Goal: Task Accomplishment & Management: Use online tool/utility

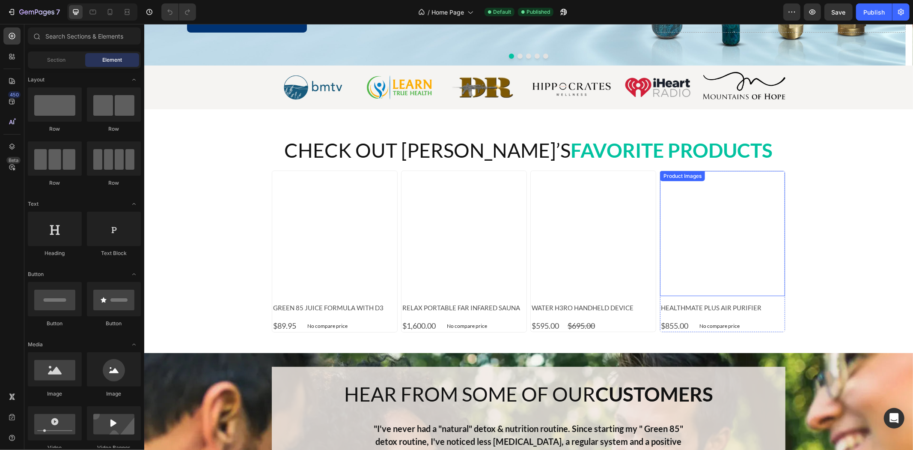
scroll to position [285, 0]
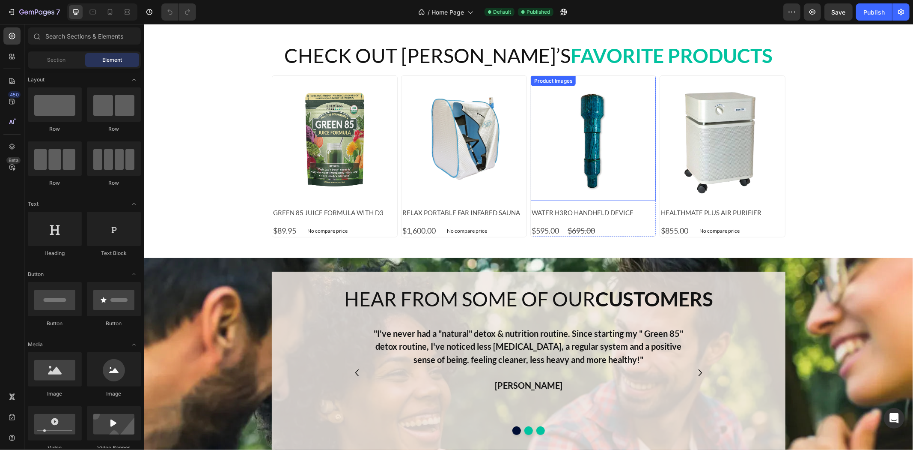
click at [301, 143] on img at bounding box center [334, 137] width 125 height 125
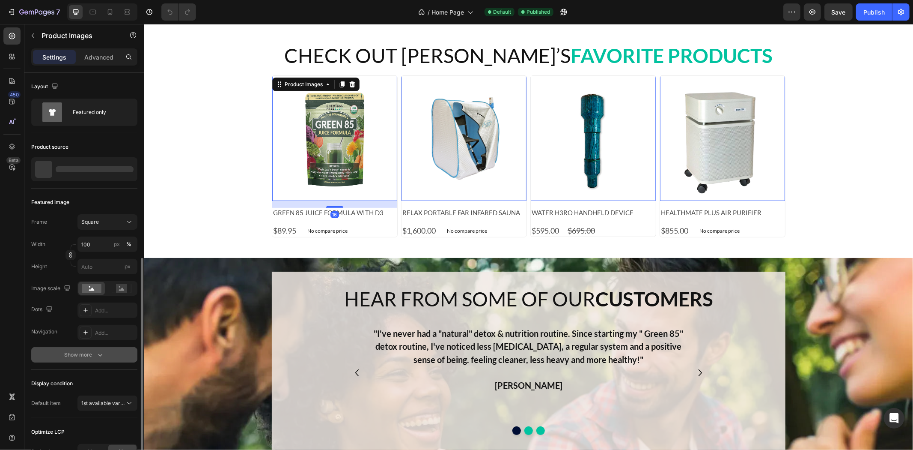
scroll to position [103, 0]
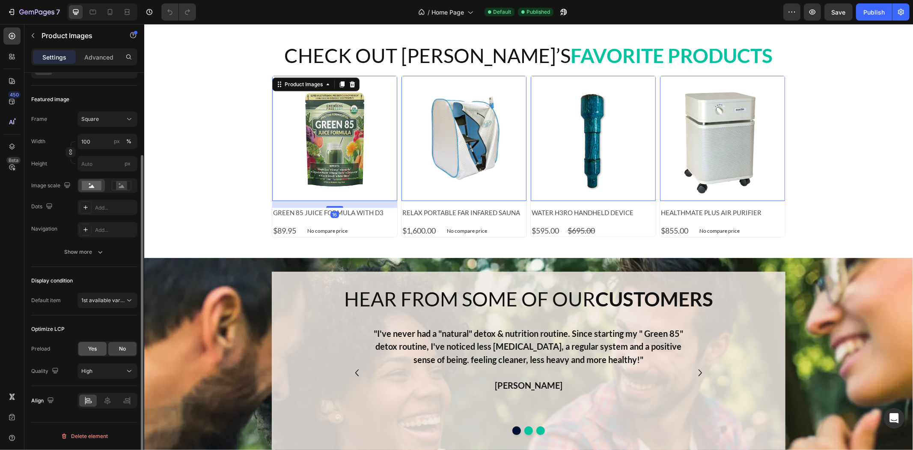
click at [101, 350] on div "Yes" at bounding box center [92, 349] width 28 height 14
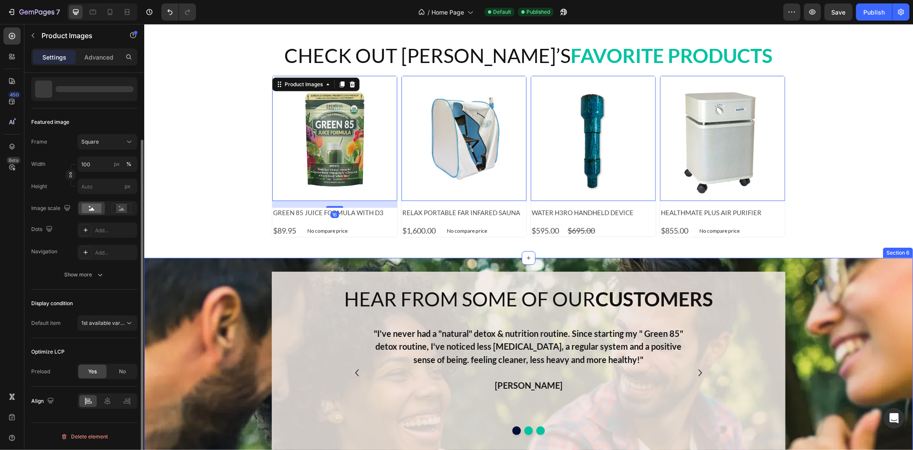
scroll to position [80, 0]
click at [477, 142] on img at bounding box center [463, 137] width 125 height 125
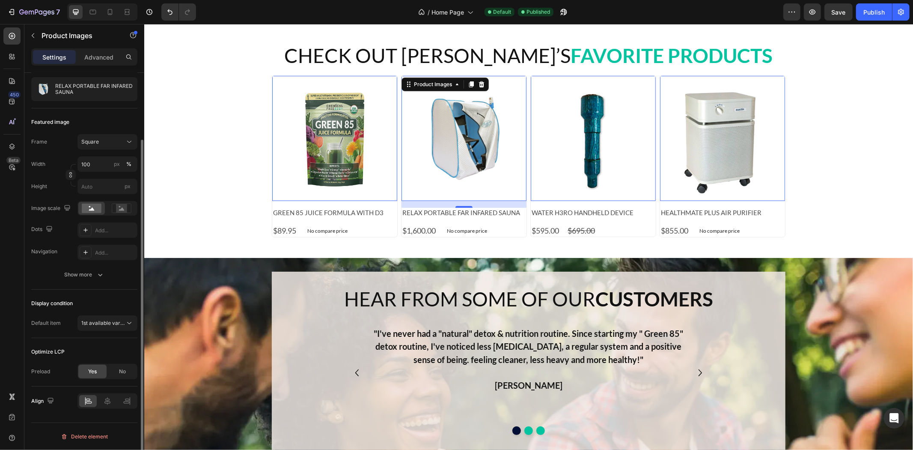
click at [89, 367] on span "Yes" at bounding box center [92, 371] width 9 height 8
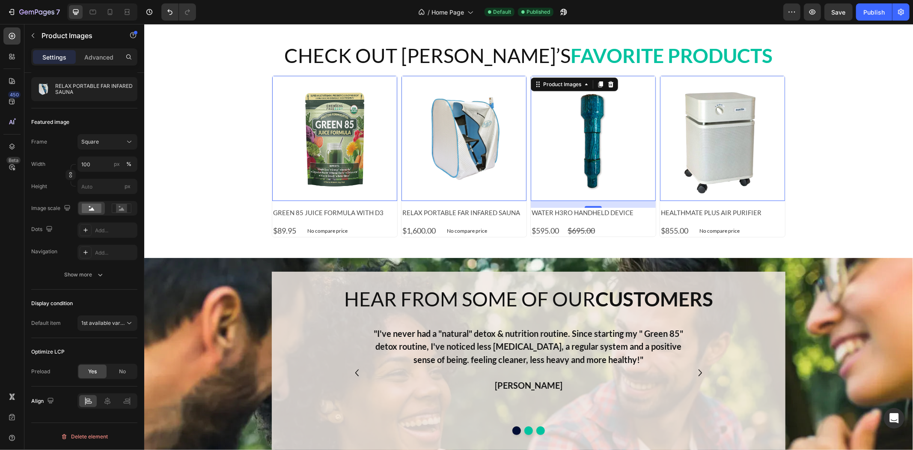
click at [619, 146] on img at bounding box center [592, 137] width 125 height 125
click at [730, 148] on img at bounding box center [722, 137] width 125 height 125
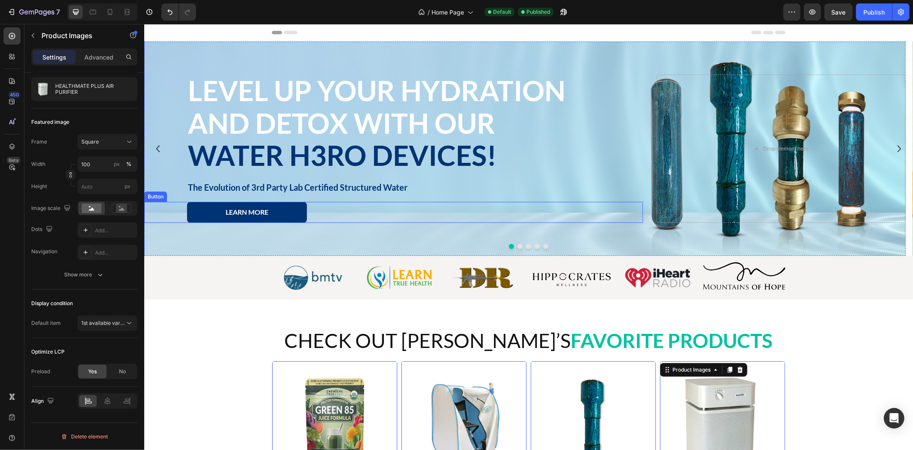
scroll to position [238, 0]
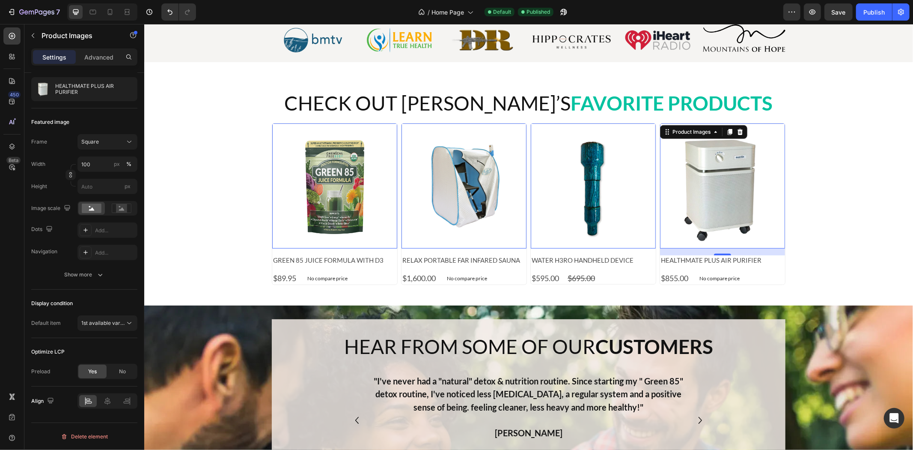
click at [597, 200] on img at bounding box center [592, 185] width 125 height 125
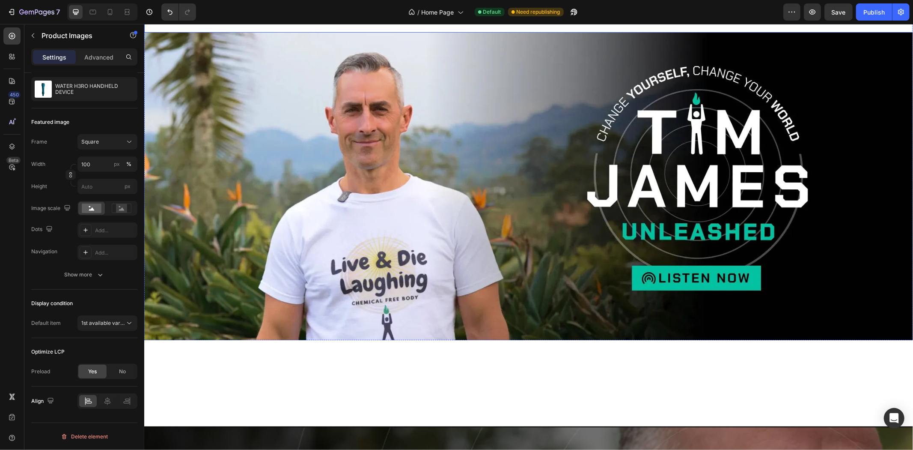
scroll to position [1046, 0]
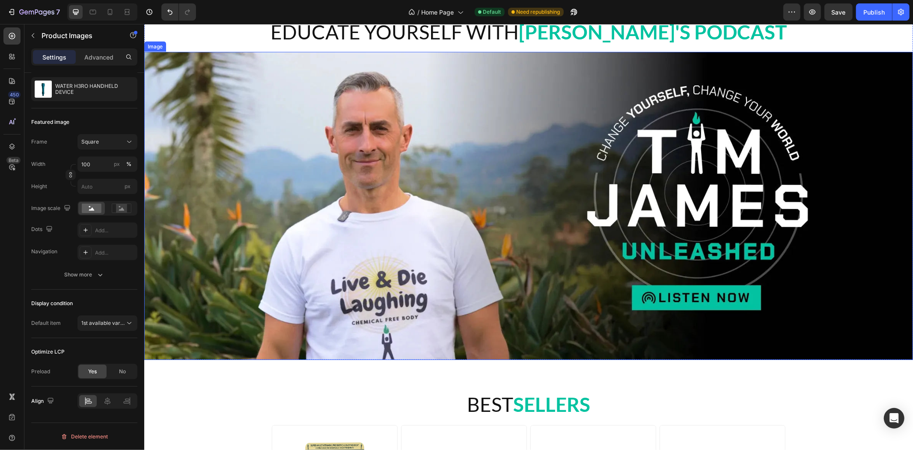
click at [758, 198] on img at bounding box center [528, 204] width 769 height 307
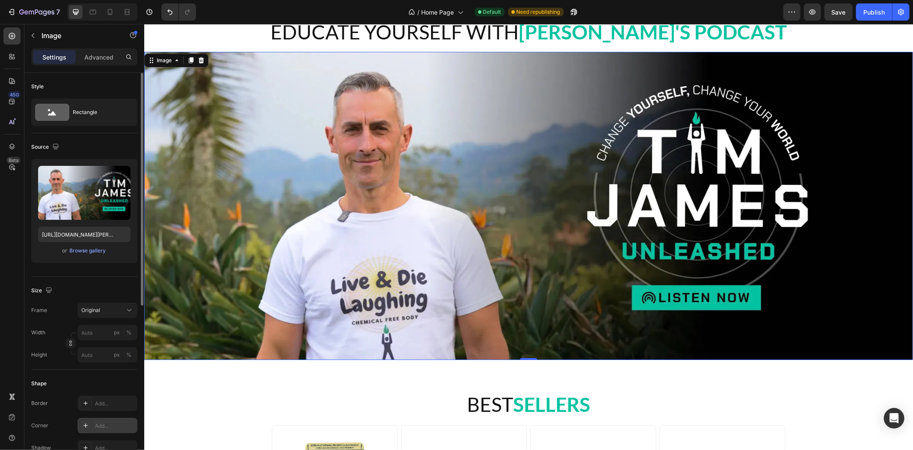
scroll to position [143, 0]
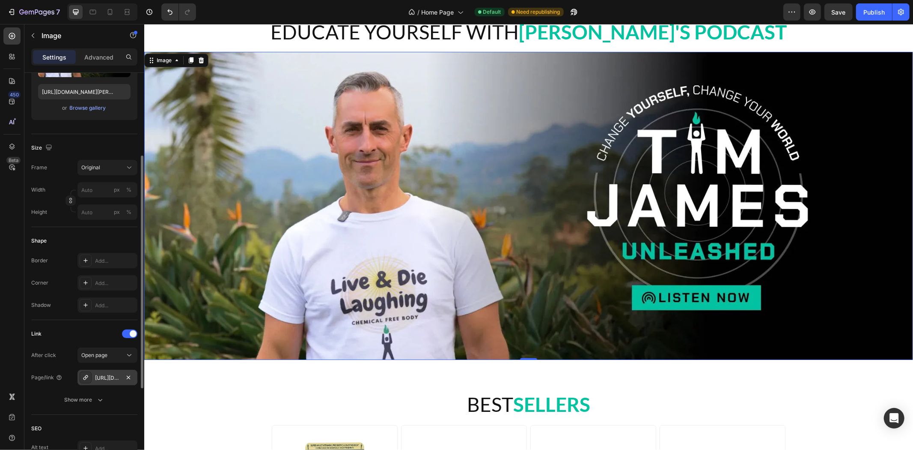
click at [126, 382] on div at bounding box center [128, 377] width 10 height 11
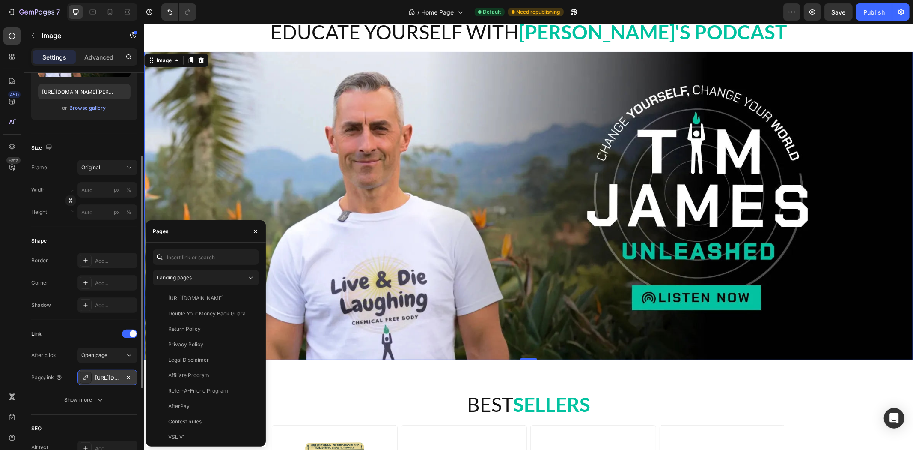
click at [107, 371] on div "https://chemicalfreebody.com/media" at bounding box center [107, 376] width 60 height 15
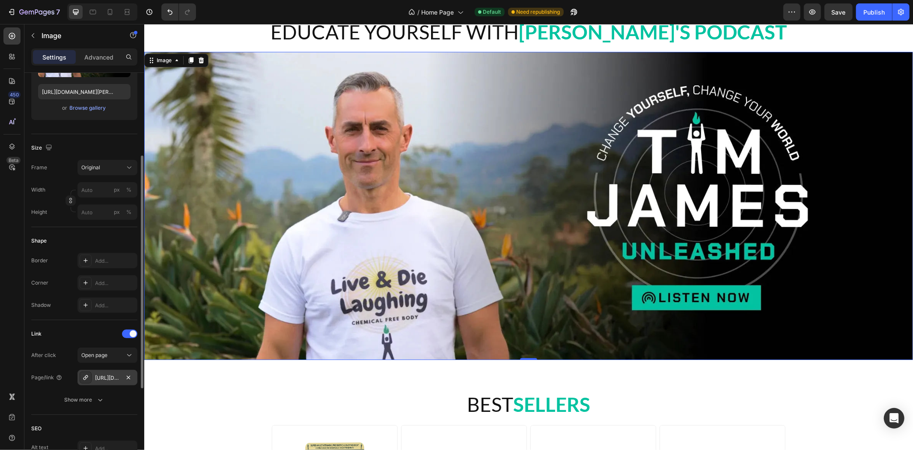
click at [104, 375] on div "https://chemicalfreebody.com/media" at bounding box center [107, 378] width 25 height 8
click at [389, 284] on img at bounding box center [528, 204] width 769 height 307
click at [85, 378] on icon at bounding box center [85, 377] width 7 height 7
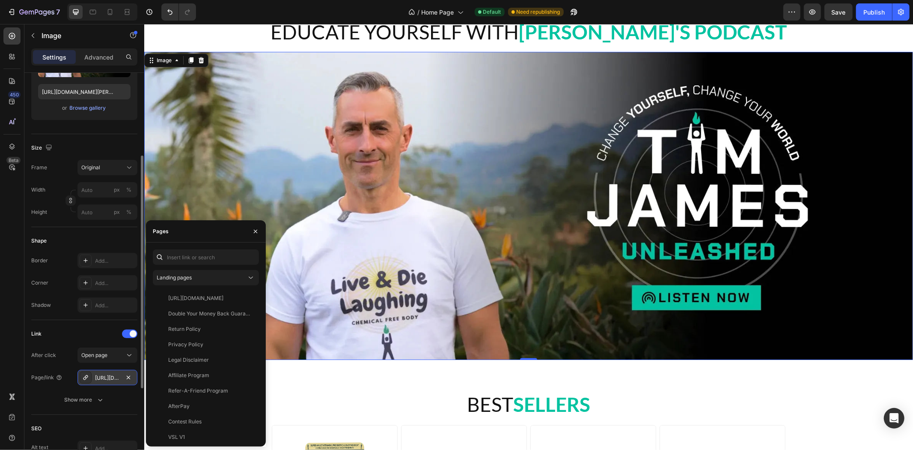
click at [82, 378] on icon at bounding box center [85, 377] width 7 height 7
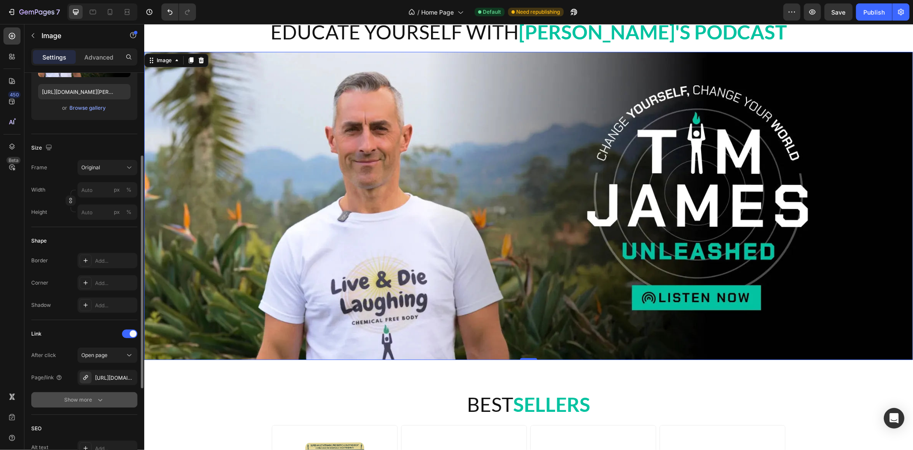
click at [97, 401] on icon "button" at bounding box center [100, 399] width 9 height 9
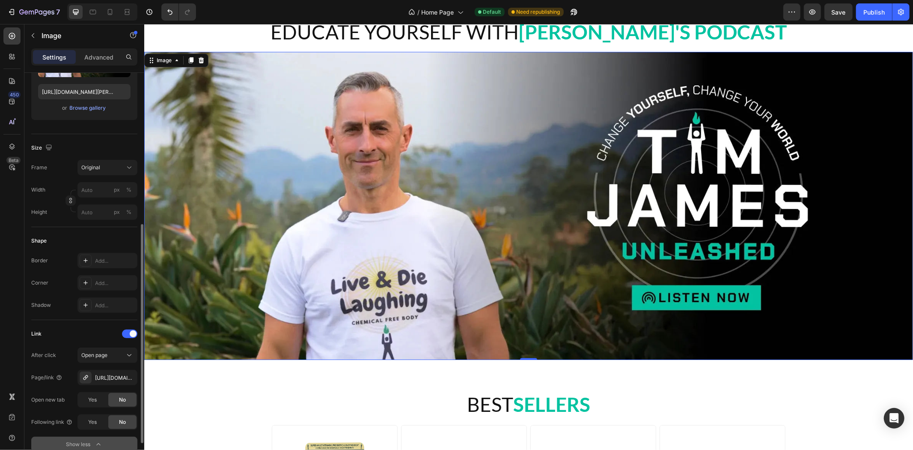
scroll to position [190, 0]
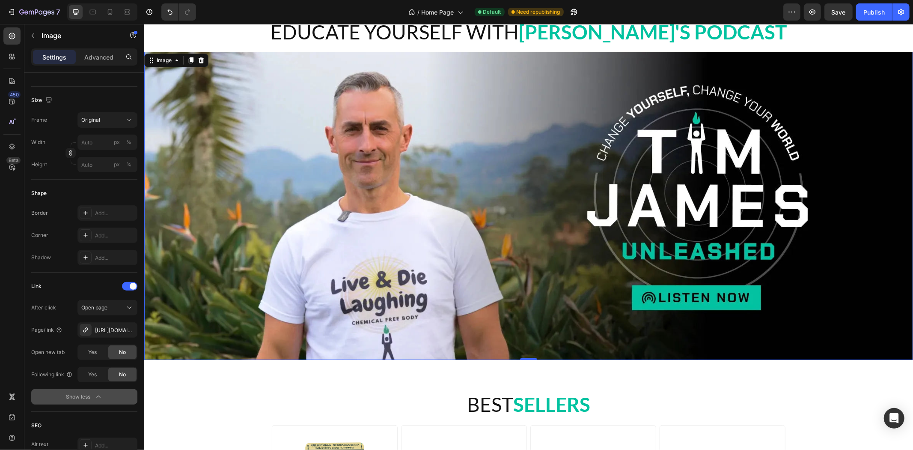
click at [664, 188] on img at bounding box center [528, 204] width 769 height 307
click at [114, 329] on div "https://chemicalfreebody.com/media" at bounding box center [107, 330] width 25 height 8
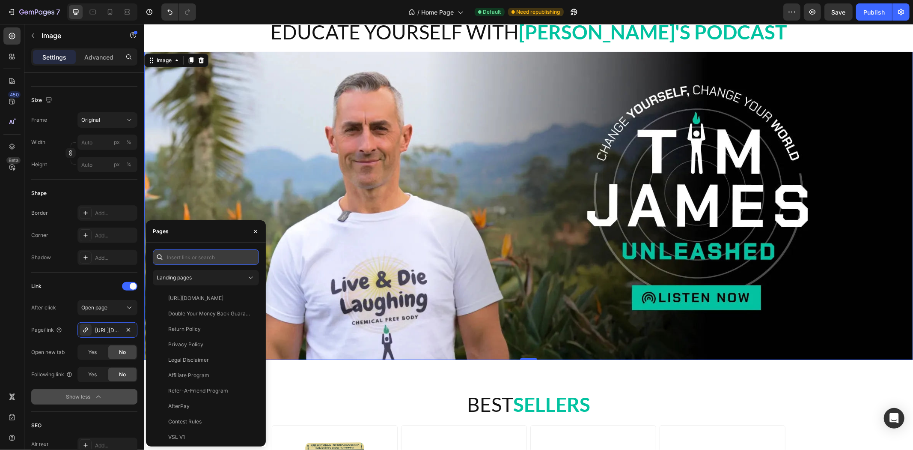
paste input ".g1XAm1FJdg"
drag, startPoint x: 169, startPoint y: 256, endPoint x: 208, endPoint y: 255, distance: 39.8
click at [161, 257] on div ".g1XAm1FJdg" at bounding box center [206, 256] width 106 height 15
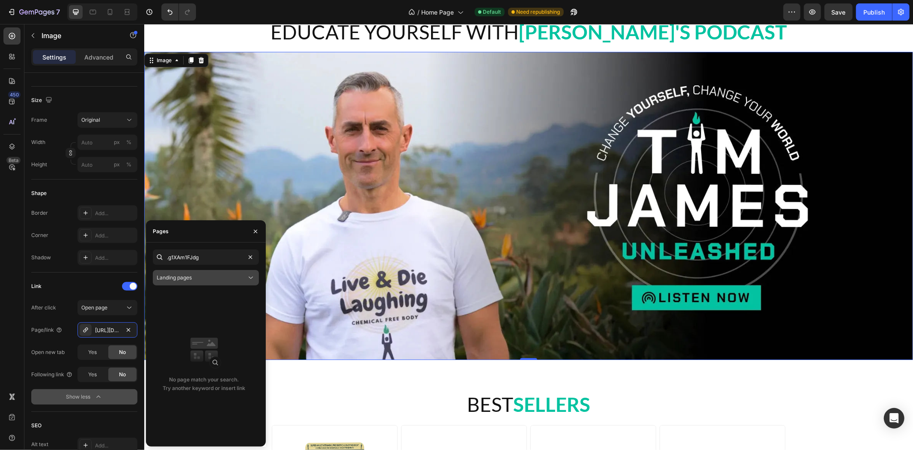
click at [245, 280] on div "Landing pages" at bounding box center [202, 278] width 90 height 8
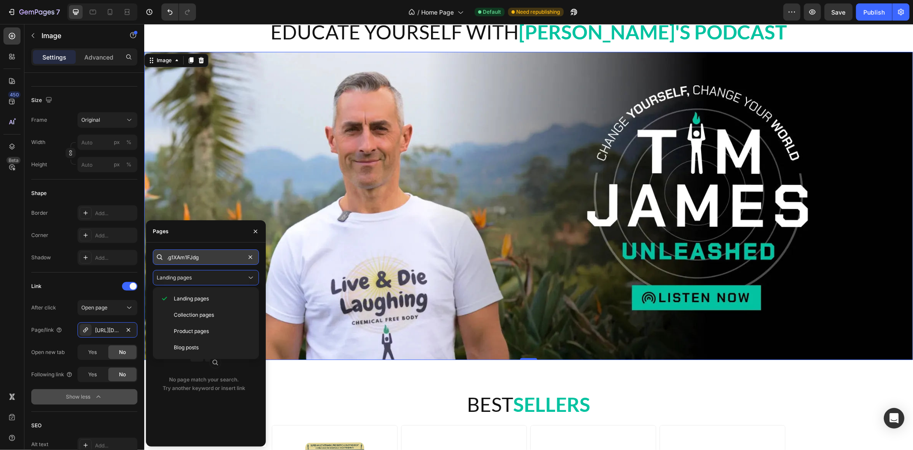
click at [214, 259] on input ".g1XAm1FJdg" at bounding box center [206, 256] width 106 height 15
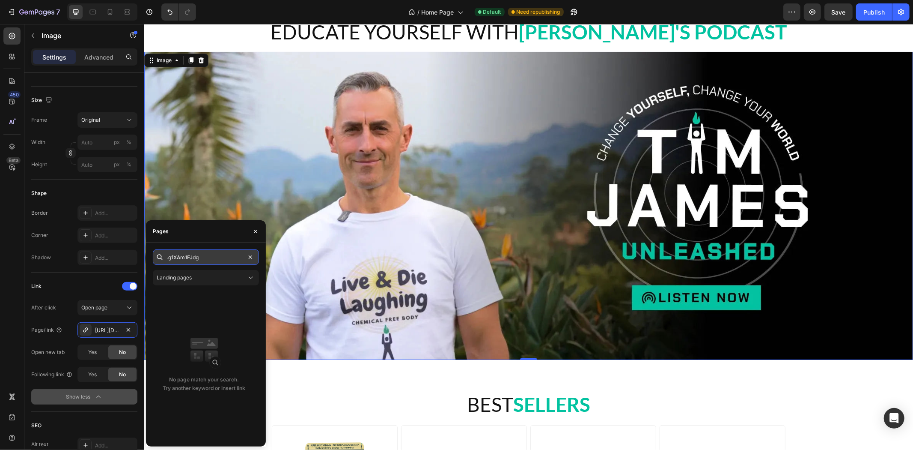
click at [186, 257] on input ".g1XAm1FJdg" at bounding box center [206, 256] width 106 height 15
click at [170, 257] on input ".g1XAm1FJdg" at bounding box center [206, 256] width 106 height 15
click at [203, 257] on input ".g1XAm1FJdg" at bounding box center [206, 256] width 106 height 15
drag, startPoint x: 168, startPoint y: 258, endPoint x: 160, endPoint y: 261, distance: 9.1
click at [160, 261] on div ".g1XAm1FJdg" at bounding box center [206, 256] width 106 height 15
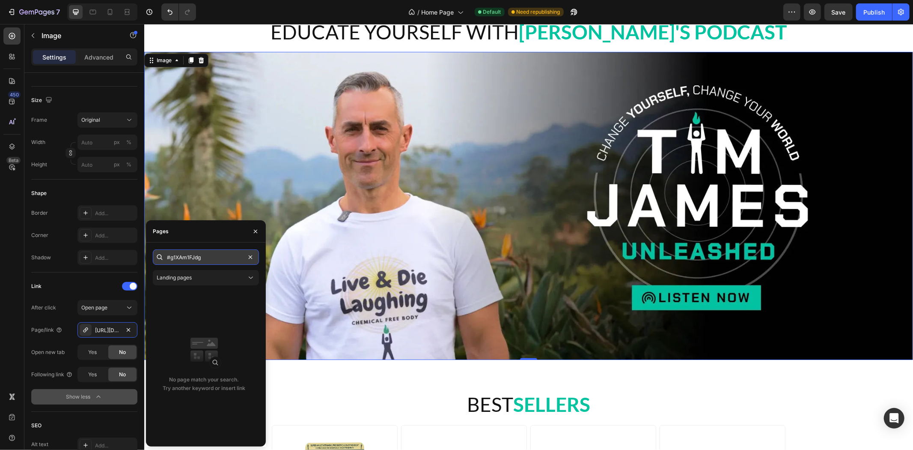
click at [227, 260] on input "#g1XAm1FJdg" at bounding box center [206, 256] width 106 height 15
drag, startPoint x: 254, startPoint y: 233, endPoint x: 72, endPoint y: 221, distance: 182.8
click at [255, 233] on icon "button" at bounding box center [255, 231] width 7 height 7
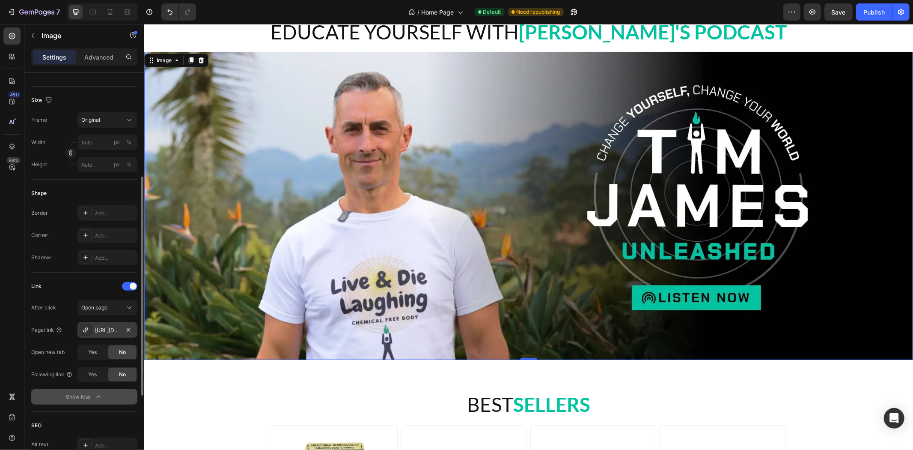
click at [111, 333] on div "https://chemicalfreebody.com/media" at bounding box center [107, 330] width 25 height 8
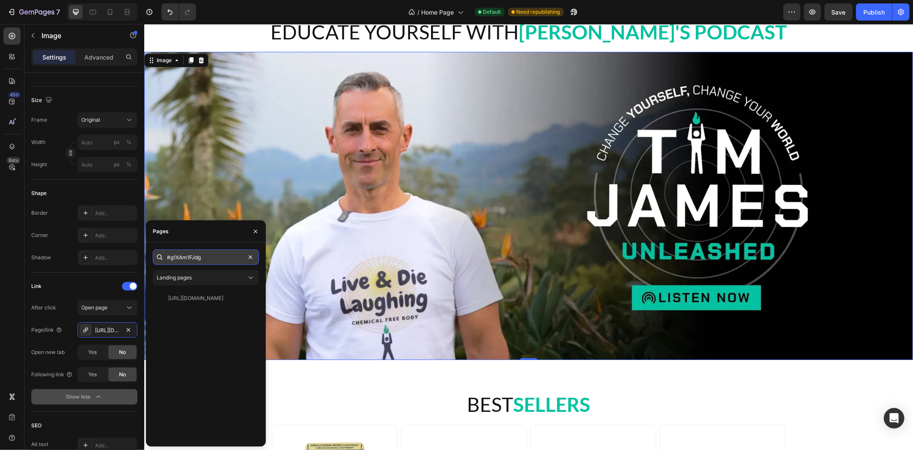
click at [210, 251] on input "#g1XAm1FJdg" at bounding box center [206, 256] width 106 height 15
click at [216, 252] on input "#g1XAm1FJdg" at bounding box center [206, 256] width 106 height 15
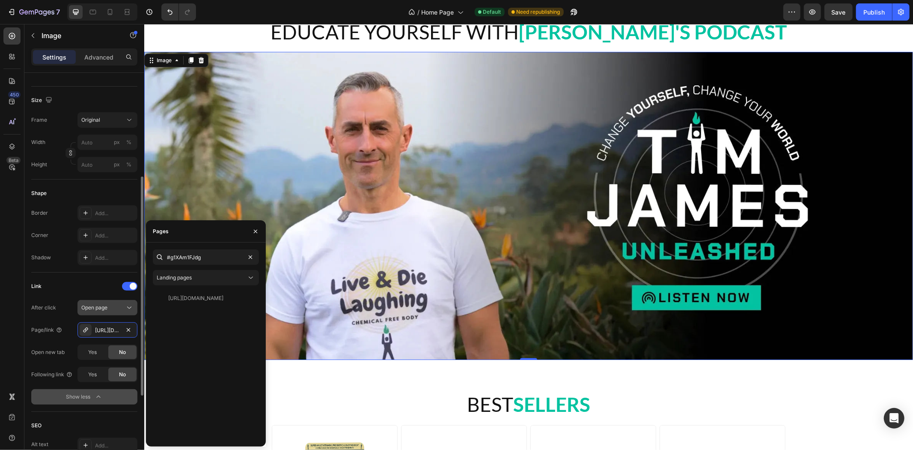
click at [126, 307] on icon at bounding box center [129, 307] width 9 height 9
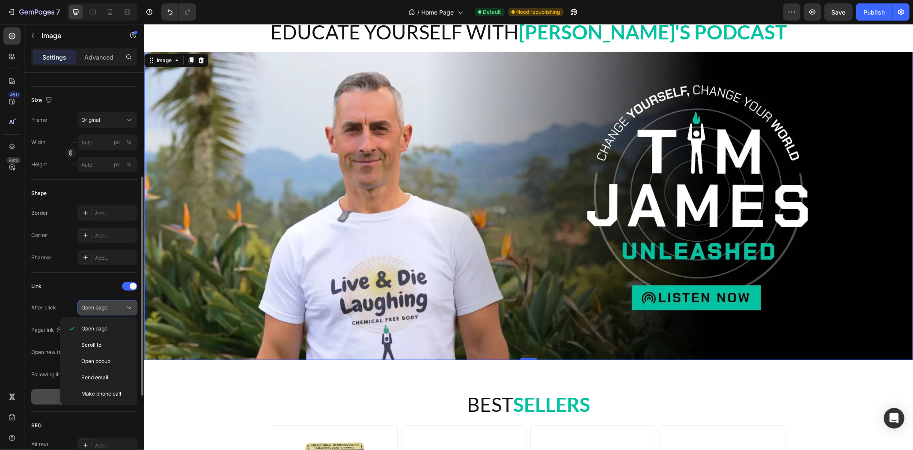
click at [119, 306] on div "Open page" at bounding box center [103, 308] width 44 height 8
drag, startPoint x: 94, startPoint y: 332, endPoint x: 102, endPoint y: 327, distance: 9.3
click at [93, 332] on div "https://chemicalfreebody.com/media" at bounding box center [107, 329] width 60 height 15
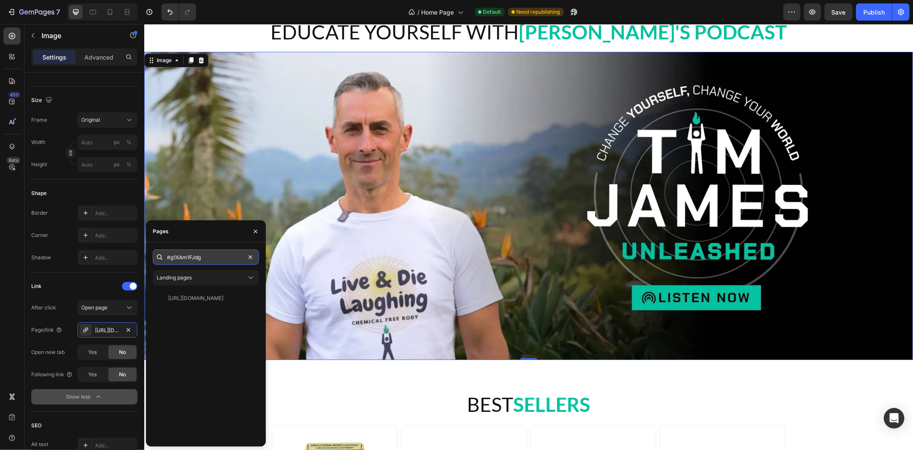
click at [218, 262] on input "#g1XAm1FJdg" at bounding box center [206, 256] width 106 height 15
click at [182, 294] on div "Media" at bounding box center [175, 298] width 15 height 8
click at [243, 297] on div "View" at bounding box center [245, 298] width 12 height 8
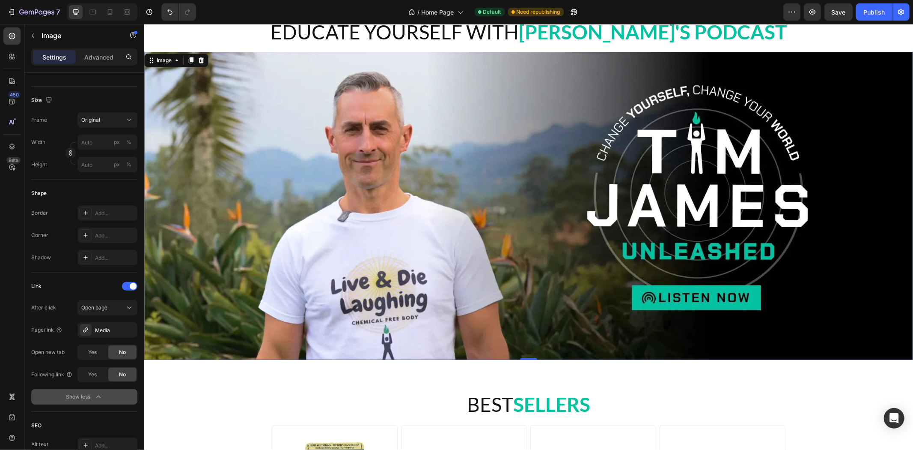
click at [416, 275] on img at bounding box center [528, 204] width 769 height 307
click at [112, 327] on div "https://chemicalfreebody.com/media" at bounding box center [107, 330] width 25 height 8
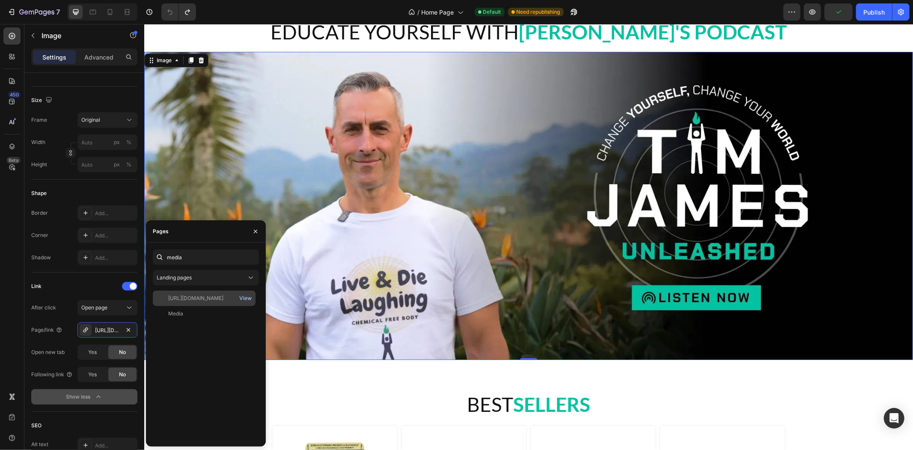
click at [249, 295] on div "View" at bounding box center [245, 298] width 12 height 8
click at [209, 251] on input "media" at bounding box center [206, 256] width 106 height 15
paste input "https://chemicalfreebody.com/pages/"
paste input "https://chemicalfreebody.com/pages/media"
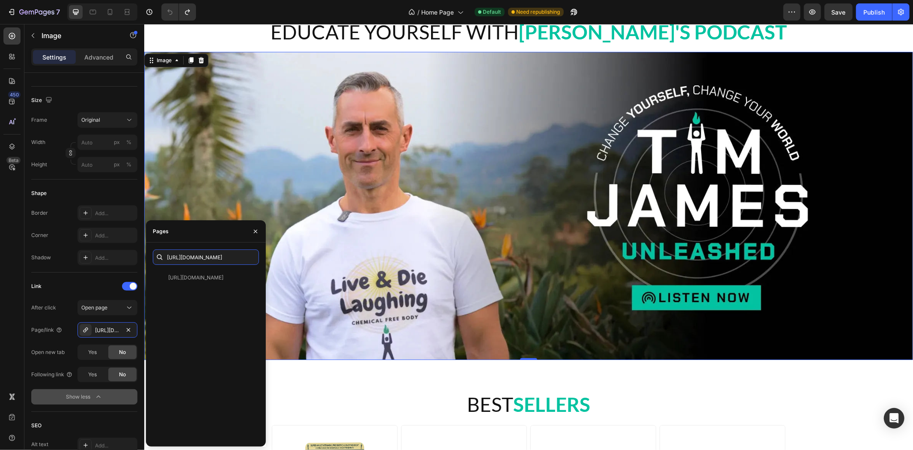
scroll to position [0, 0]
click at [241, 254] on input "https://chemicalfreebody.com/pages/media/#" at bounding box center [206, 256] width 106 height 15
paste input ".g1XAm1FJdg"
click at [210, 258] on input "https://chemicalfreebody.com/pages/media/#.g1XAm1FJdg" at bounding box center [206, 256] width 106 height 15
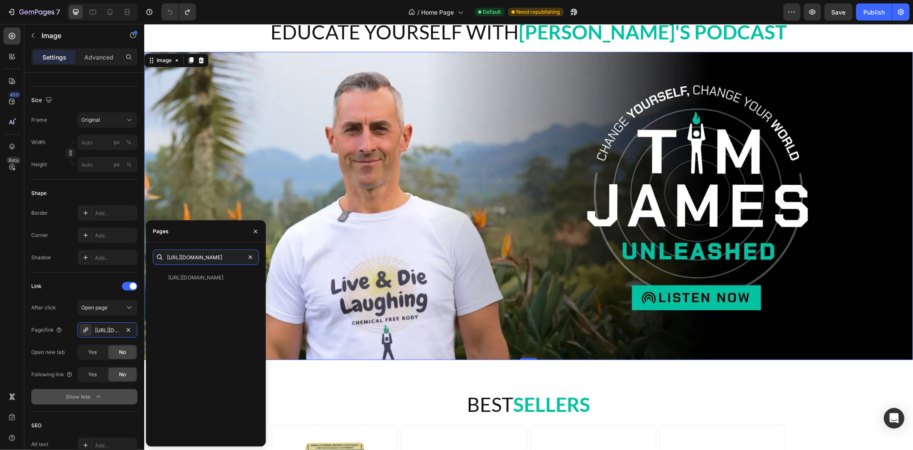
scroll to position [0, 68]
click at [219, 255] on input "https://chemicalfreebody.com/pages/media/#g1XAm1FJdg" at bounding box center [206, 256] width 106 height 15
click at [225, 314] on div "https://chemicalfreebody.com/pages/media/#g1XAm1FJdg View" at bounding box center [206, 355] width 106 height 170
click at [205, 255] on input "https://chemicalfreebody.com/pages/media/#g1XAm1FJdg" at bounding box center [206, 256] width 106 height 15
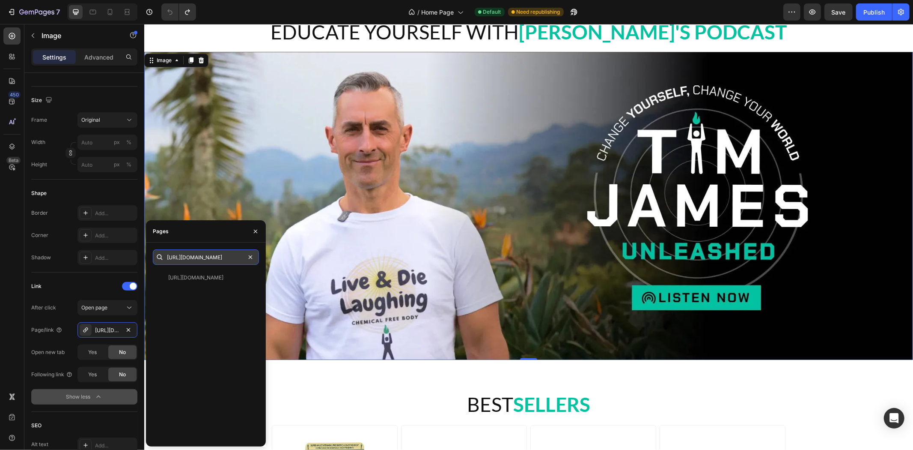
click at [224, 255] on input "https://chemicalfreebody.com/pages/media/#g1XAm1FJdg" at bounding box center [206, 256] width 106 height 15
click at [191, 255] on input "https://chemicalfreebody.com/pages/media/#g1XAm1FJdg" at bounding box center [206, 256] width 106 height 15
drag, startPoint x: 343, startPoint y: 280, endPoint x: 292, endPoint y: 264, distance: 53.5
click at [217, 305] on div "https://chemicalfreebody.com/pages/media/#g1XAm1FJdg View" at bounding box center [206, 355] width 106 height 170
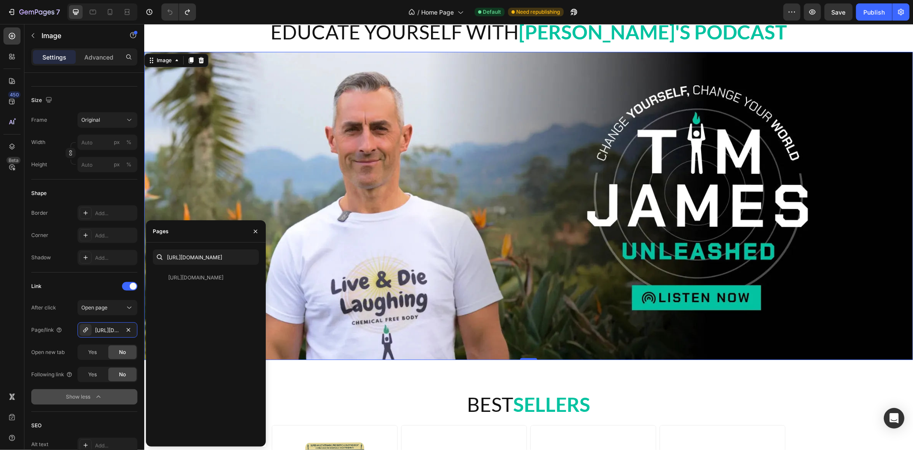
scroll to position [0, 0]
click at [199, 301] on div "https://chemicalfreebody.com/pages/media/#g1XAm1FJdg View" at bounding box center [206, 355] width 106 height 170
click at [216, 253] on input "https://chemicalfreebody.com/pages/media/#g1XAm1FJdg" at bounding box center [206, 256] width 106 height 15
click at [219, 255] on input "https://chemicalfreebody.com/pages/media/#g1XAm1FJdg" at bounding box center [206, 256] width 106 height 15
click at [254, 230] on icon "button" at bounding box center [255, 231] width 7 height 7
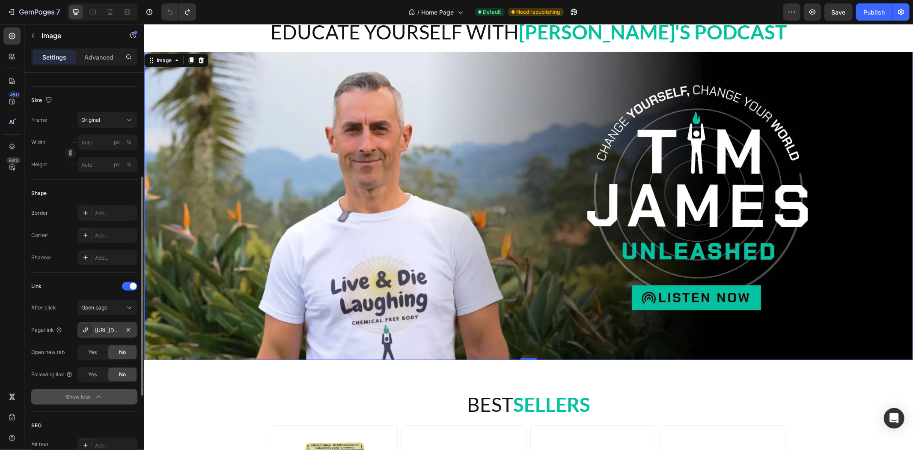
click at [104, 332] on div "https://chemicalfreebody.com/media" at bounding box center [107, 330] width 25 height 8
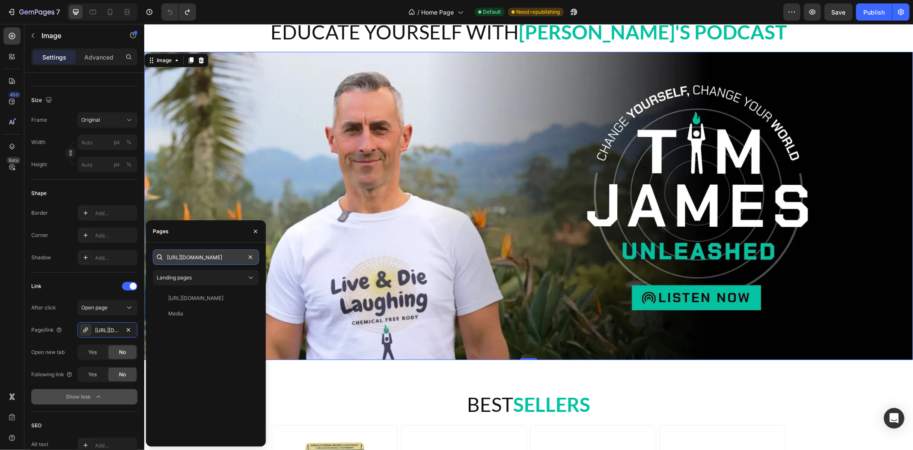
click at [223, 254] on input "https://chemicalfreebody.com/pages/media/#g1XAm1FJdg" at bounding box center [206, 256] width 106 height 15
click at [195, 256] on input "https://chemicalfreebody.com/pages/media/#g1XAm1FJdg" at bounding box center [206, 256] width 106 height 15
drag, startPoint x: 317, startPoint y: 280, endPoint x: 269, endPoint y: 260, distance: 51.8
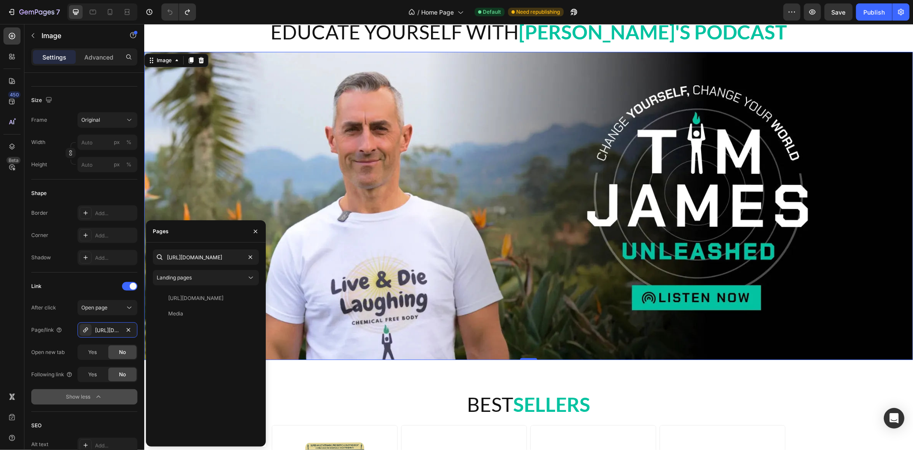
click at [224, 365] on div "https://chemicalfreebody.com/pages/media View Media View" at bounding box center [206, 364] width 106 height 149
click at [252, 234] on icon "button" at bounding box center [255, 231] width 7 height 7
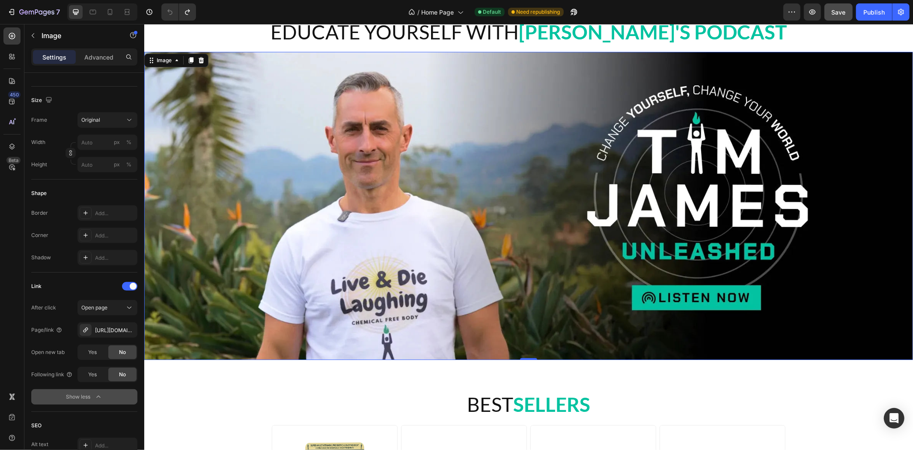
click at [846, 7] on button "Save" at bounding box center [839, 11] width 28 height 17
click at [868, 11] on div "Publish" at bounding box center [874, 12] width 21 height 9
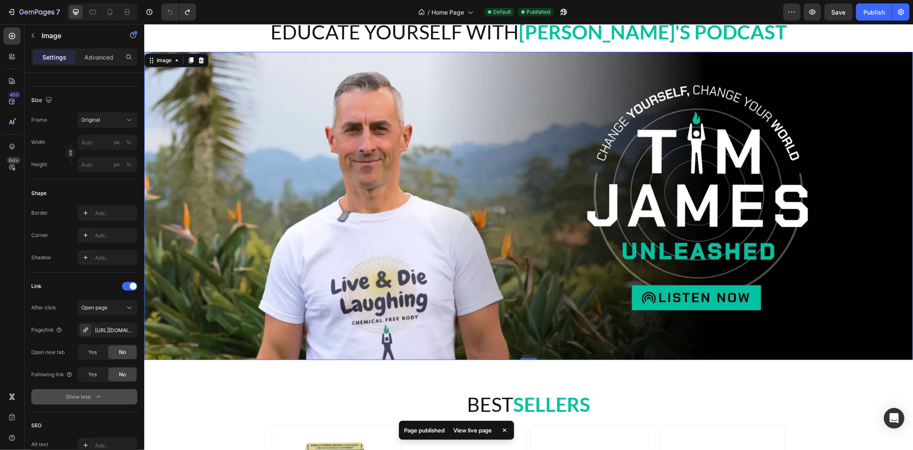
click at [459, 432] on div "View live page" at bounding box center [472, 430] width 49 height 12
click at [675, 176] on img at bounding box center [528, 204] width 769 height 307
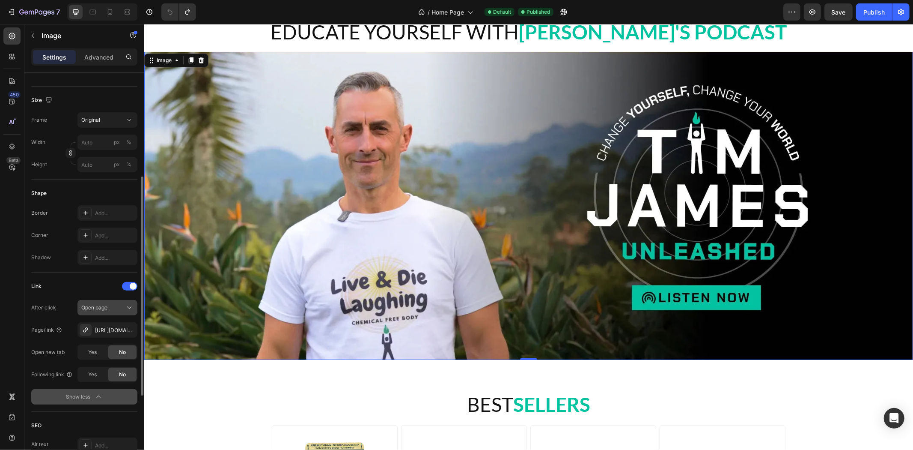
click at [108, 306] on div "Open page" at bounding box center [103, 308] width 44 height 8
click at [123, 301] on button "Open page" at bounding box center [107, 307] width 60 height 15
click at [98, 328] on div "https://chemicalfreebody.com/media" at bounding box center [107, 330] width 25 height 8
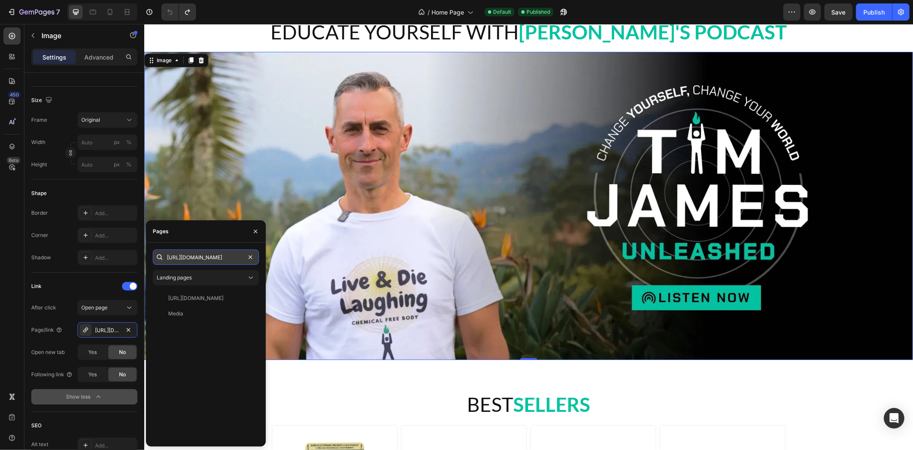
click at [193, 254] on input "https://chemicalfreebody.com/pages/media/#g1XAm1FJdg" at bounding box center [206, 256] width 106 height 15
click at [216, 255] on input "https://chemicalfreebody.com/pages/media/#g1XAm1FJdg" at bounding box center [206, 256] width 106 height 15
drag, startPoint x: 346, startPoint y: 283, endPoint x: 274, endPoint y: 261, distance: 75.5
click at [216, 256] on input "https://chemicalfreebody.com/pages/media/#g1XAm1FJdg" at bounding box center [206, 256] width 106 height 15
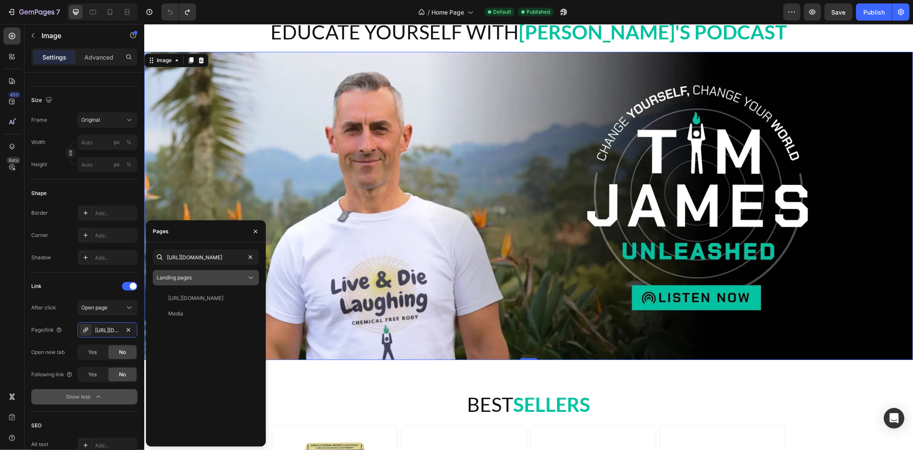
click at [244, 279] on div "Landing pages" at bounding box center [202, 278] width 90 height 8
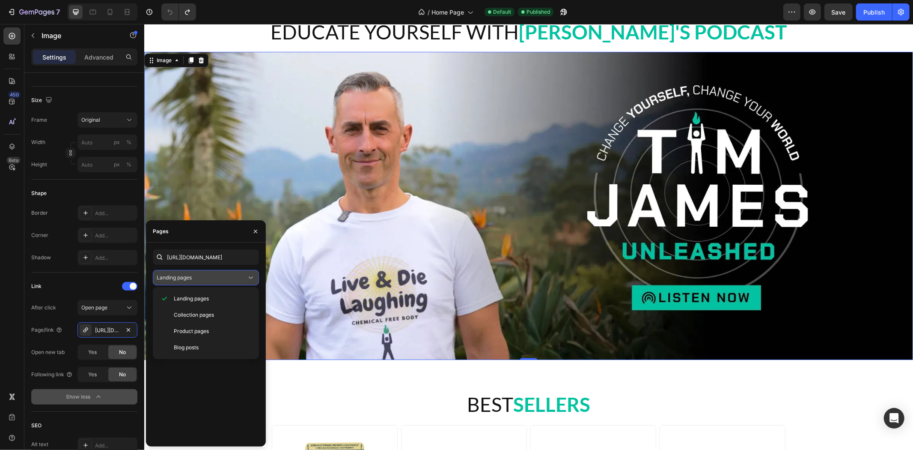
click at [244, 279] on div "Landing pages" at bounding box center [202, 278] width 90 height 8
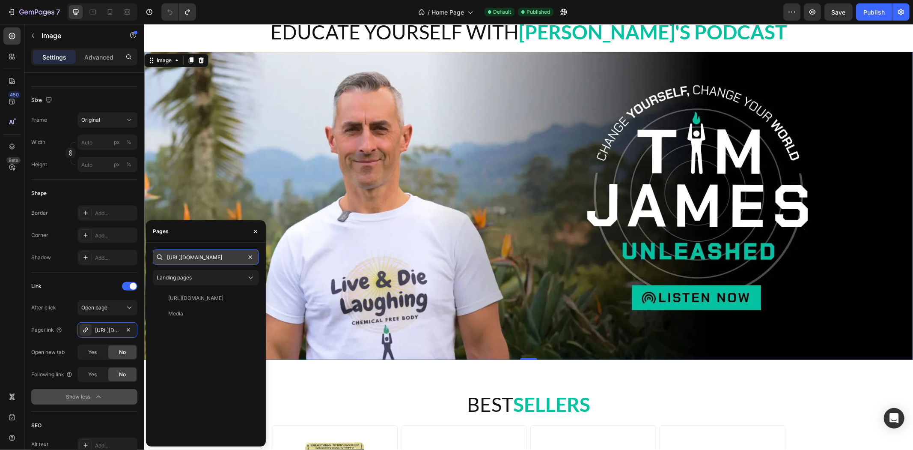
click at [222, 258] on input "https://chemicalfreebody.com/pages/media/#g1XAm1FJdg" at bounding box center [206, 256] width 106 height 15
click at [210, 257] on input "https://chemicalfreebody.com/pages/media/#g1XAm1FJdg" at bounding box center [206, 256] width 106 height 15
click at [220, 313] on div "Media" at bounding box center [204, 314] width 96 height 8
click at [193, 255] on input "https://chemicalfreebody.com/pages/media/#g1XAm1FJdg" at bounding box center [206, 256] width 106 height 15
click at [229, 254] on input "https://chemicalfreebody.com/pages/media/#g1XAm1FJdg" at bounding box center [206, 256] width 106 height 15
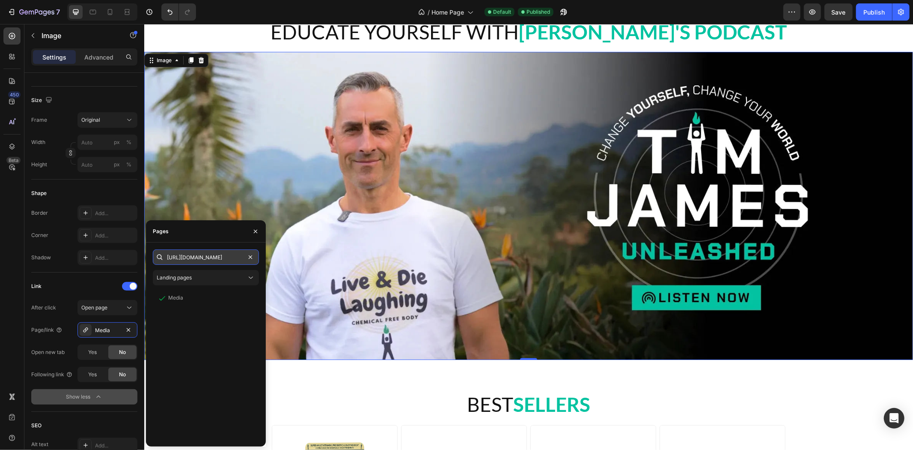
click at [216, 256] on input "https://chemicalfreebody.com/pages/media/#g1XAm1FJdg" at bounding box center [206, 256] width 106 height 15
paste input "."
drag, startPoint x: 168, startPoint y: 259, endPoint x: 155, endPoint y: 261, distance: 13.8
click at [155, 261] on div ".g1XAm1FJdg" at bounding box center [206, 256] width 106 height 15
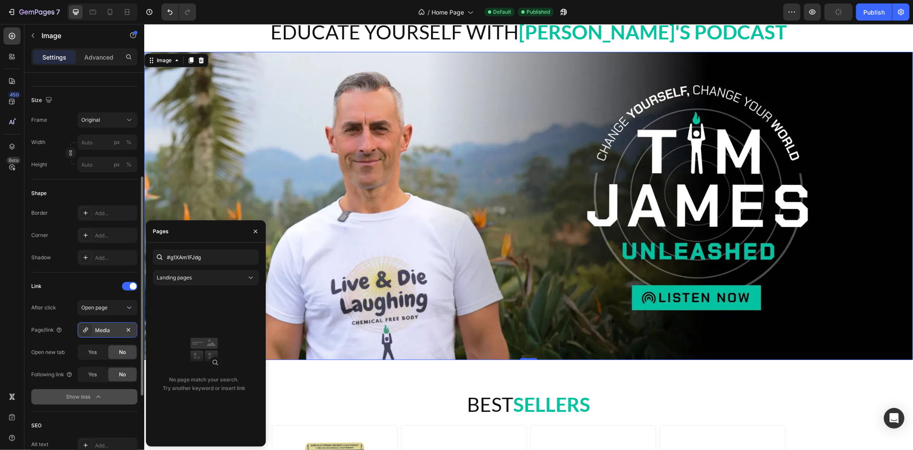
click at [110, 328] on div "Media" at bounding box center [107, 330] width 25 height 8
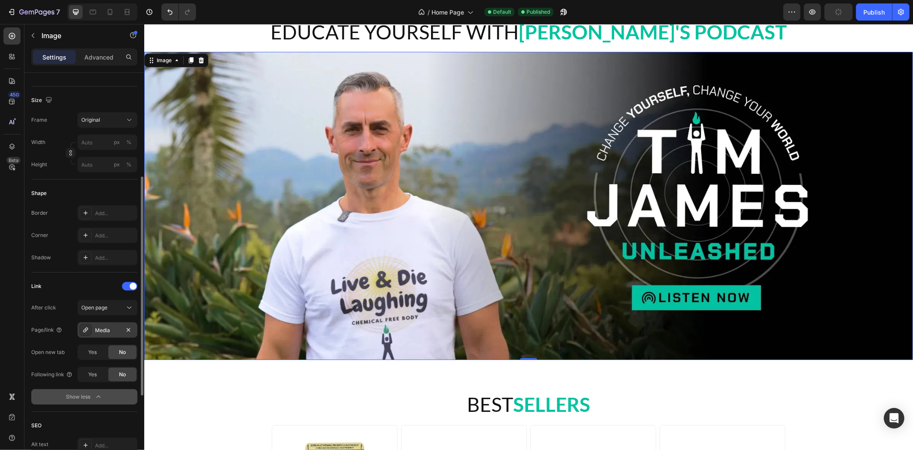
click at [110, 328] on div "Media" at bounding box center [107, 330] width 25 height 8
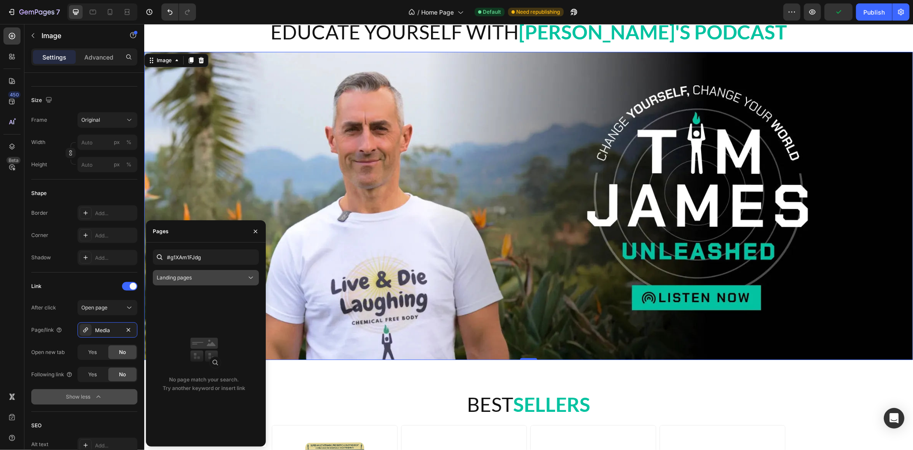
click at [230, 277] on div "Landing pages" at bounding box center [202, 278] width 90 height 8
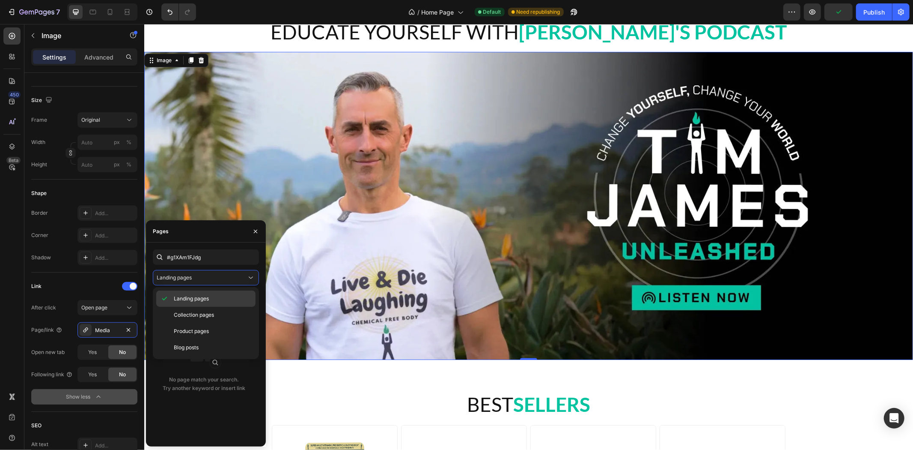
click at [211, 307] on div "Landing pages" at bounding box center [205, 315] width 99 height 16
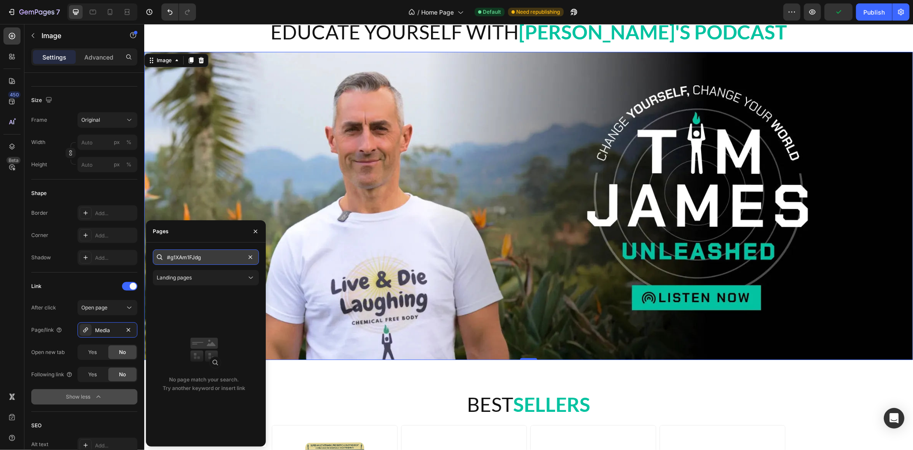
click at [212, 258] on input "#g1XAm1FJdg" at bounding box center [206, 256] width 106 height 15
paste input "https://chemicalfreebody.com/pages/"
click at [220, 255] on input "https://chemicalfreebody.com/pages/media" at bounding box center [206, 256] width 106 height 15
click at [232, 255] on input "https://chemicalfreebody.com/pages/media" at bounding box center [206, 256] width 106 height 15
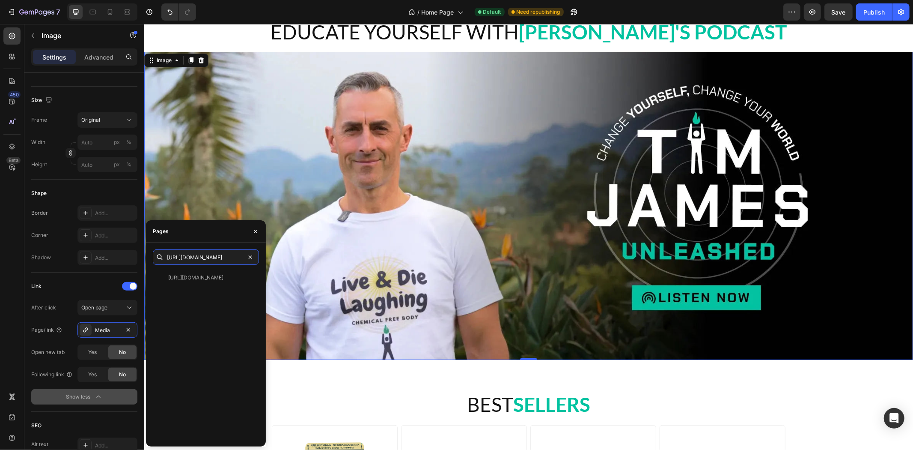
drag, startPoint x: 382, startPoint y: 280, endPoint x: 275, endPoint y: 263, distance: 108.8
type input "https://chemicalfreebody.com/pages/media"
click at [120, 313] on button "Open page" at bounding box center [107, 307] width 60 height 15
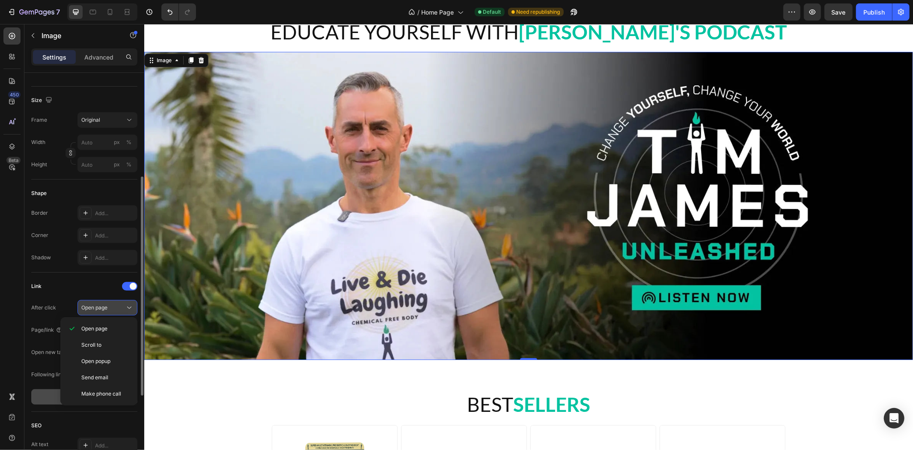
click at [120, 312] on button "Open page" at bounding box center [107, 307] width 60 height 15
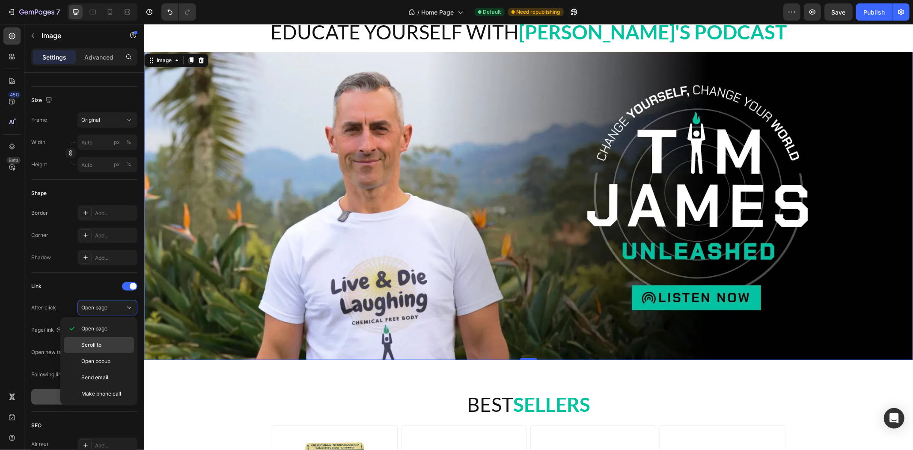
click at [98, 341] on span "Scroll to" at bounding box center [91, 345] width 20 height 8
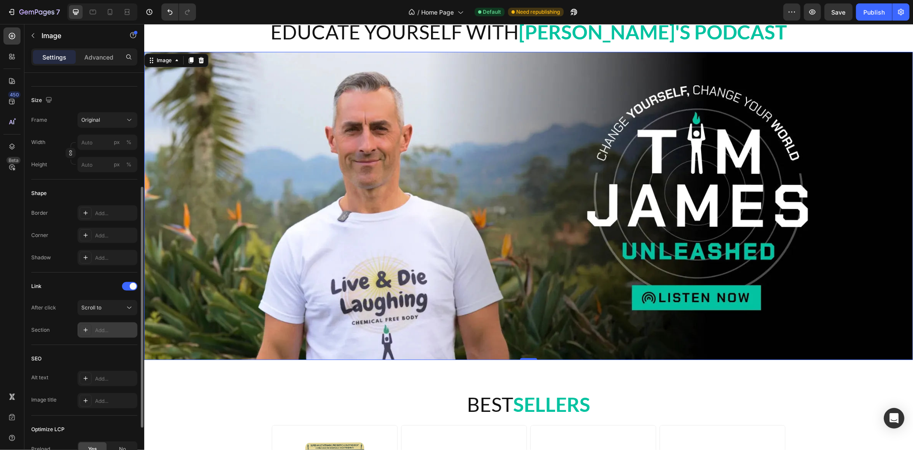
click at [107, 331] on div "Add..." at bounding box center [115, 330] width 40 height 8
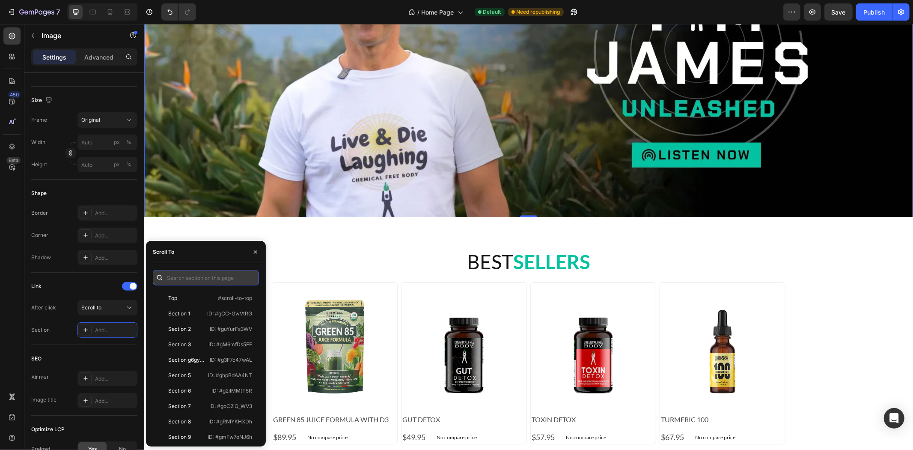
paste input ".g1XAm1FJdg"
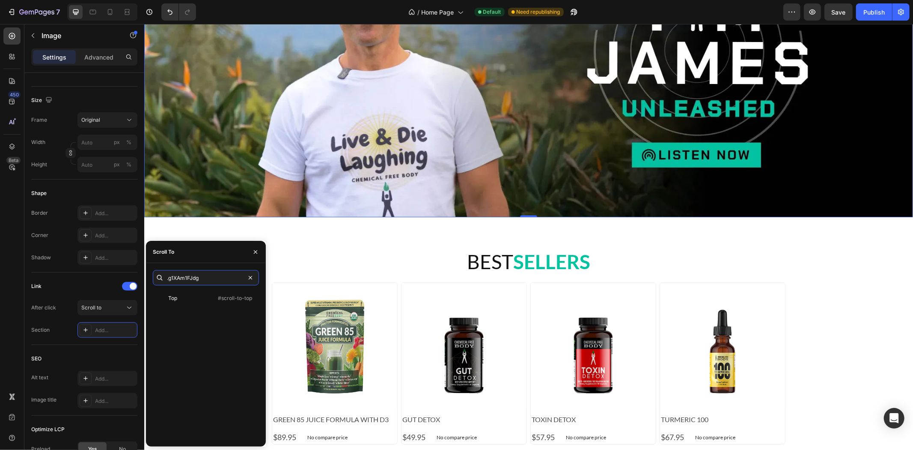
drag, startPoint x: 169, startPoint y: 275, endPoint x: 160, endPoint y: 277, distance: 9.4
click at [159, 277] on div ".g1XAm1FJdg" at bounding box center [206, 277] width 106 height 15
click at [219, 277] on input "#g1XAm1FJdg" at bounding box center [206, 277] width 106 height 15
type input "#g1XAm1FJdg"
click at [200, 316] on div "Element" at bounding box center [181, 314] width 50 height 8
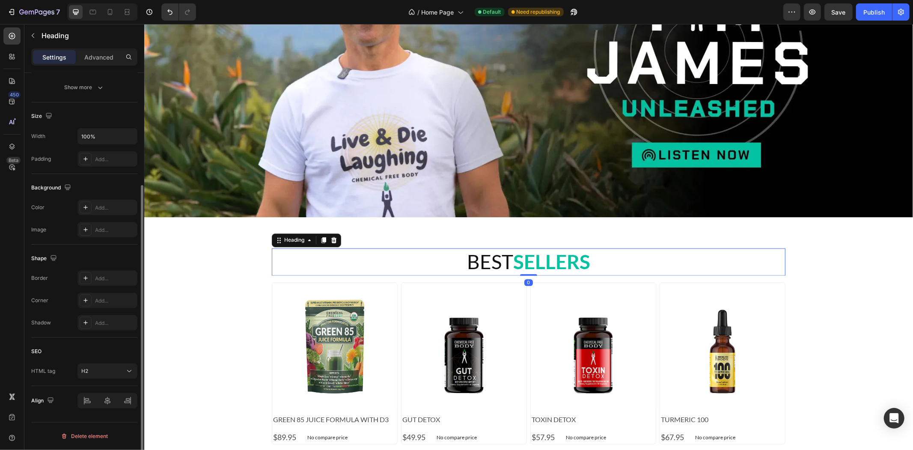
click at [315, 256] on h2 "BEST SELLERS" at bounding box center [528, 261] width 514 height 27
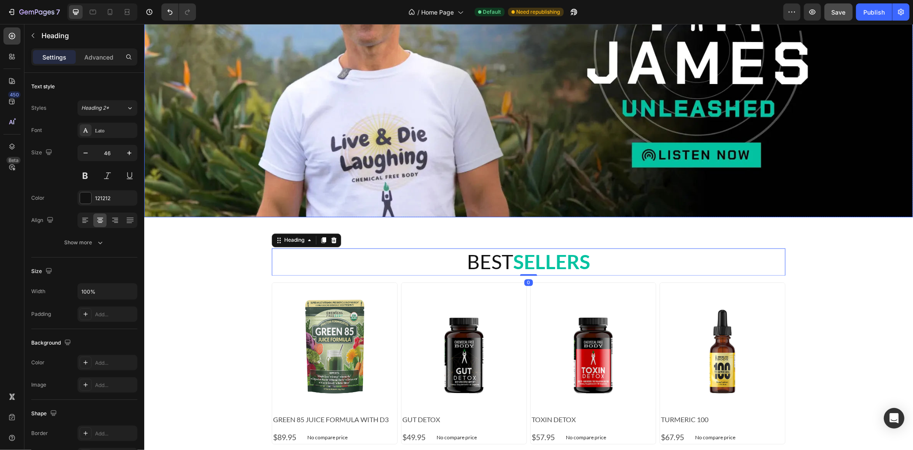
click at [833, 12] on span "Save" at bounding box center [839, 12] width 14 height 7
drag, startPoint x: 866, startPoint y: 11, endPoint x: 643, endPoint y: 5, distance: 222.3
click at [866, 11] on div "Publish" at bounding box center [874, 12] width 21 height 9
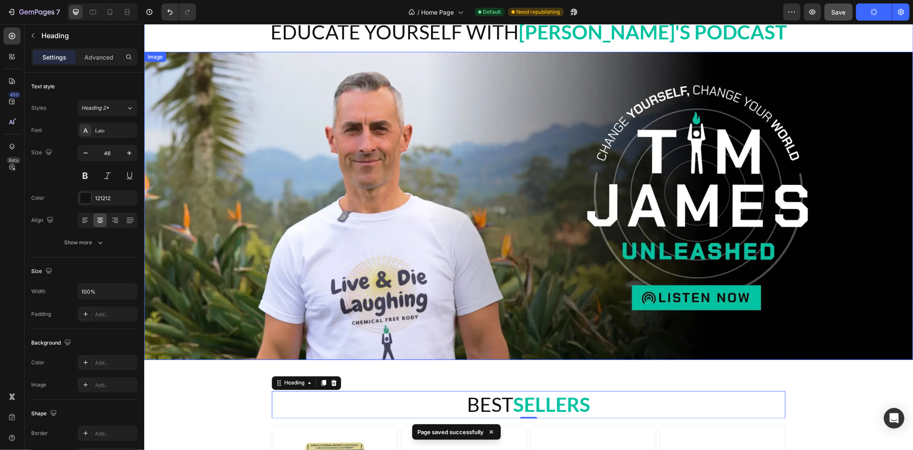
click at [673, 225] on img at bounding box center [528, 204] width 769 height 307
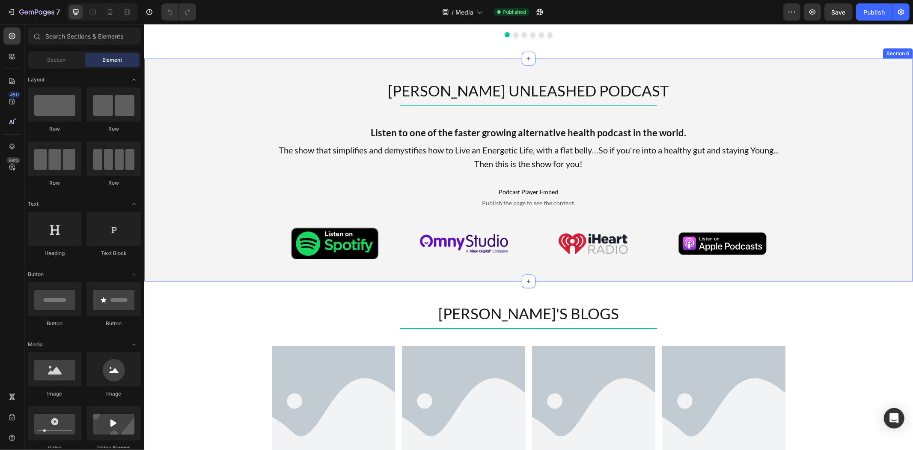
scroll to position [761, 0]
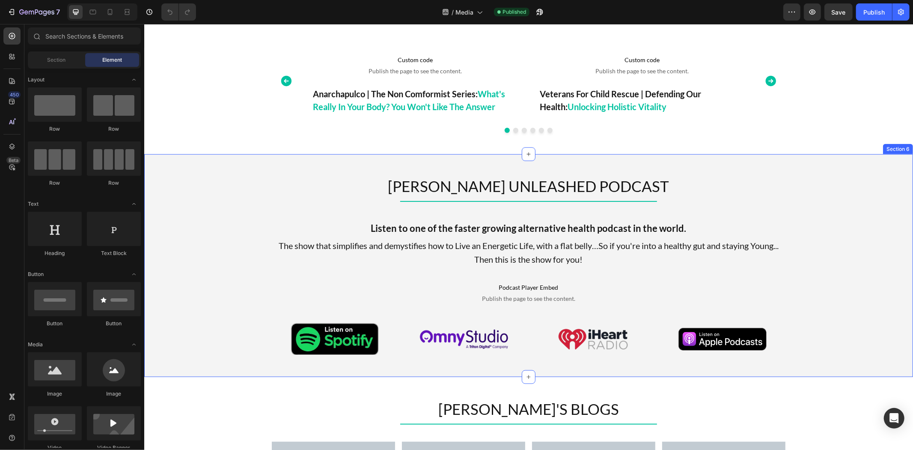
click at [214, 163] on div "[PERSON_NAME] UNLEASHED PODCAST Heading Title Line Listen to one of the faster …" at bounding box center [528, 265] width 769 height 223
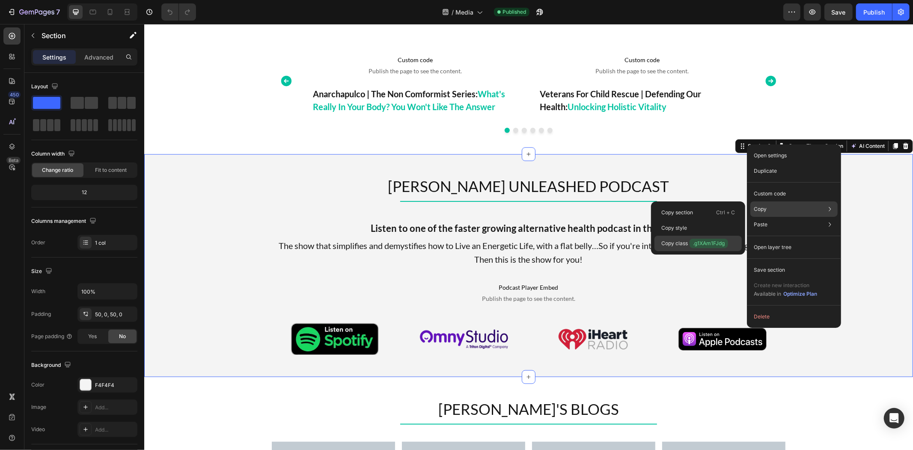
click at [693, 246] on span ".g1XAm1FJdg" at bounding box center [709, 242] width 39 height 9
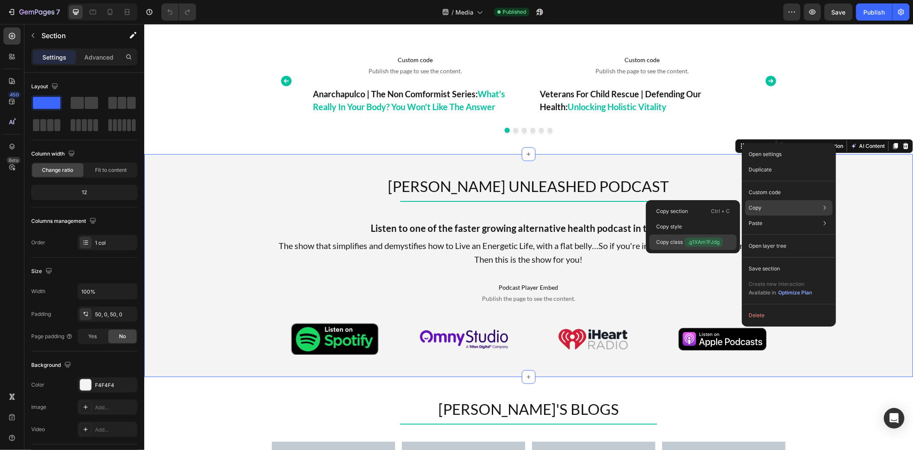
drag, startPoint x: 688, startPoint y: 241, endPoint x: 253, endPoint y: 25, distance: 485.6
click at [688, 241] on span ".g1XAm1FJdg" at bounding box center [704, 241] width 39 height 9
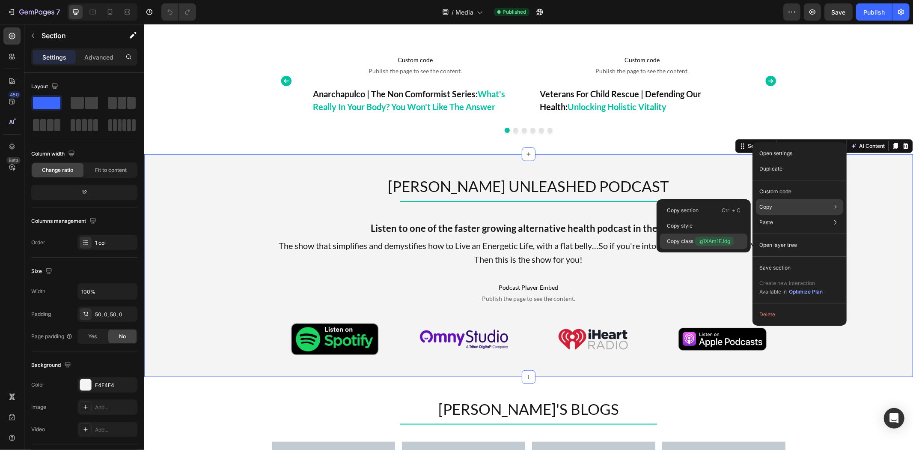
click at [700, 239] on span ".g1XAm1FJdg" at bounding box center [714, 240] width 39 height 9
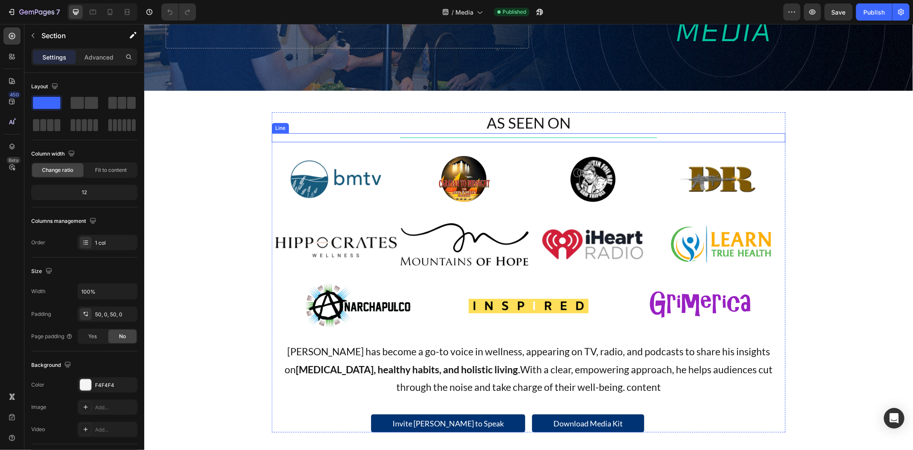
scroll to position [0, 0]
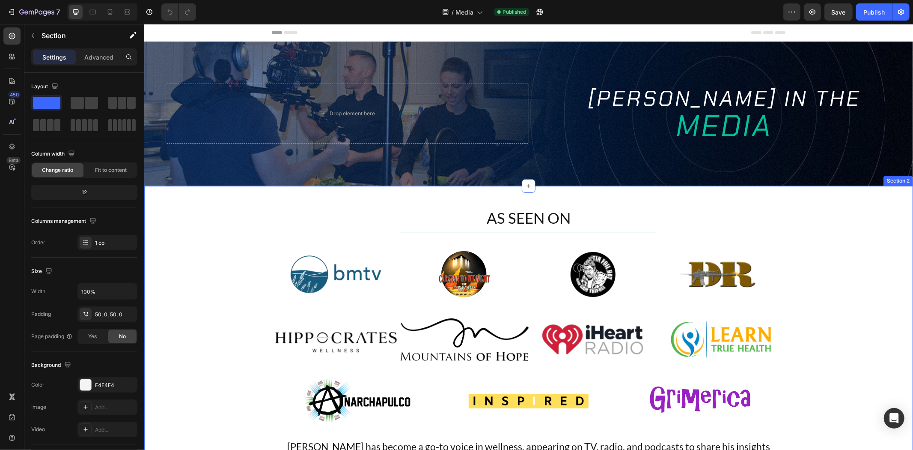
click at [228, 226] on div "AS SEEN ON Heading Title Line Image Image Image Image Row Image Image Image Ima…" at bounding box center [528, 367] width 769 height 320
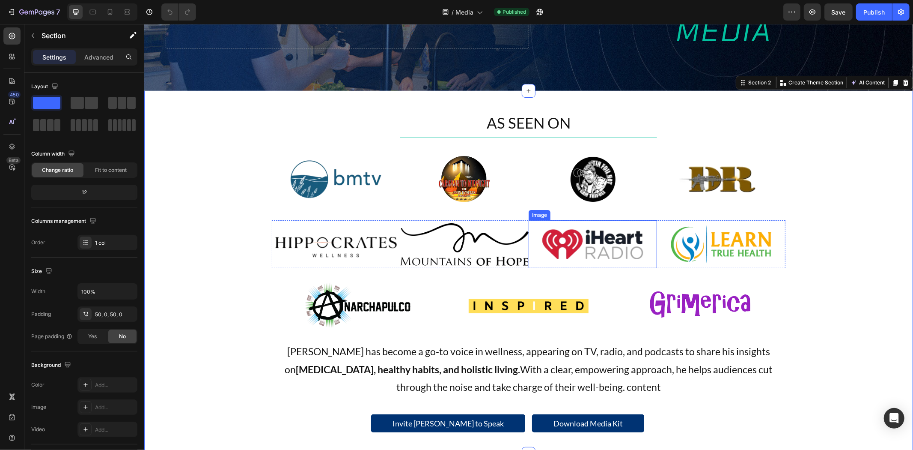
scroll to position [143, 0]
